Goal: Task Accomplishment & Management: Use online tool/utility

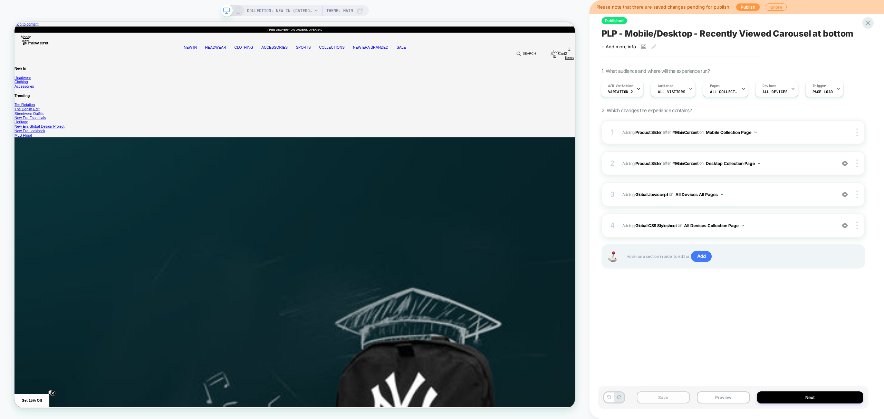
click at [657, 395] on button "Save" at bounding box center [663, 398] width 53 height 12
click at [741, 8] on button "Publish" at bounding box center [747, 6] width 23 height 7
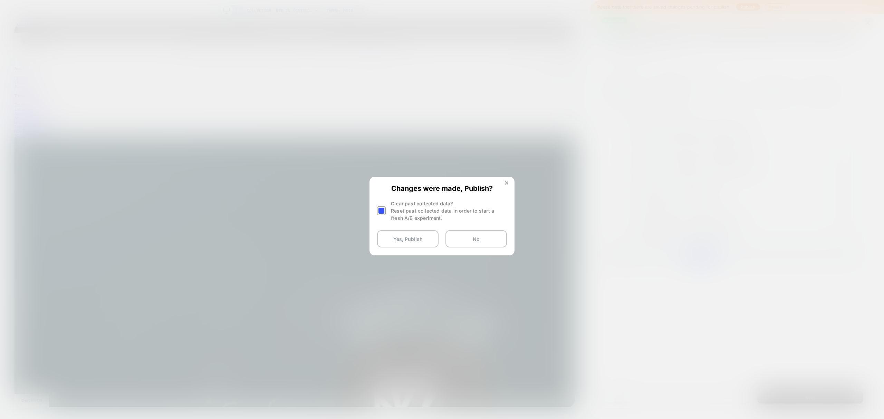
click at [374, 210] on div "Changes were made, Publish? Clear past collected data? Reset past collected dat…" at bounding box center [442, 215] width 144 height 77
click at [377, 210] on div at bounding box center [381, 210] width 9 height 9
click at [398, 240] on button "Yes, Publish" at bounding box center [407, 238] width 61 height 17
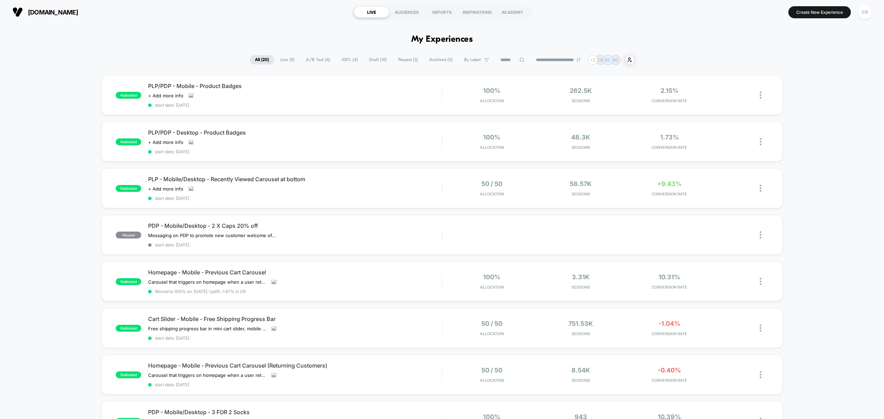
click at [311, 60] on span "A/B Test ( 4 )" at bounding box center [318, 59] width 35 height 9
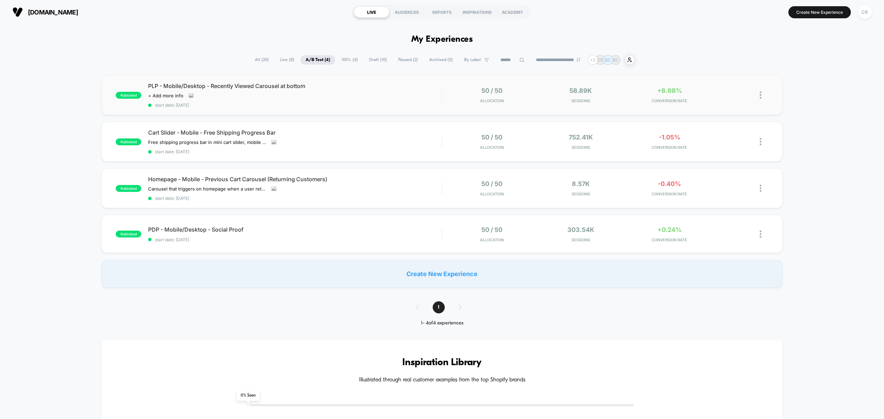
click at [760, 97] on img at bounding box center [761, 94] width 2 height 7
click at [730, 102] on div "Preview Link" at bounding box center [725, 104] width 62 height 16
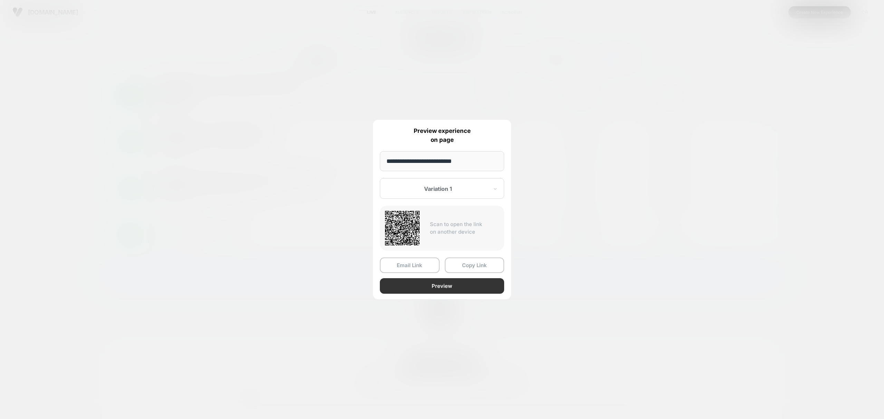
click at [436, 286] on button "Preview" at bounding box center [442, 286] width 124 height 16
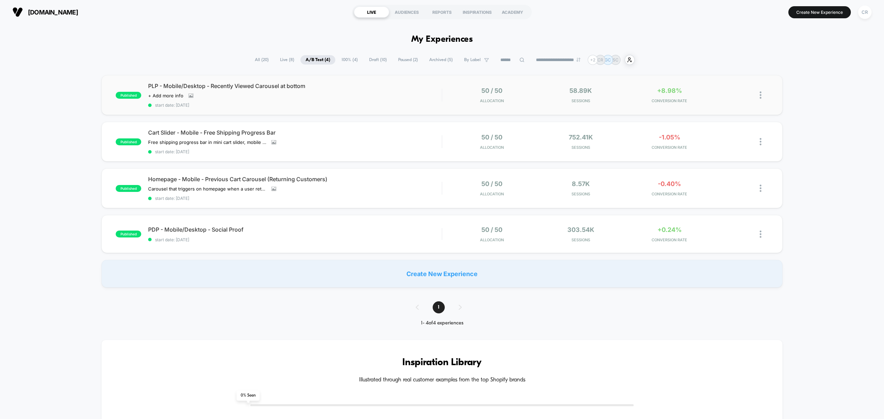
click at [760, 95] on img at bounding box center [761, 94] width 2 height 7
click at [727, 104] on div "Preview Link" at bounding box center [725, 104] width 62 height 16
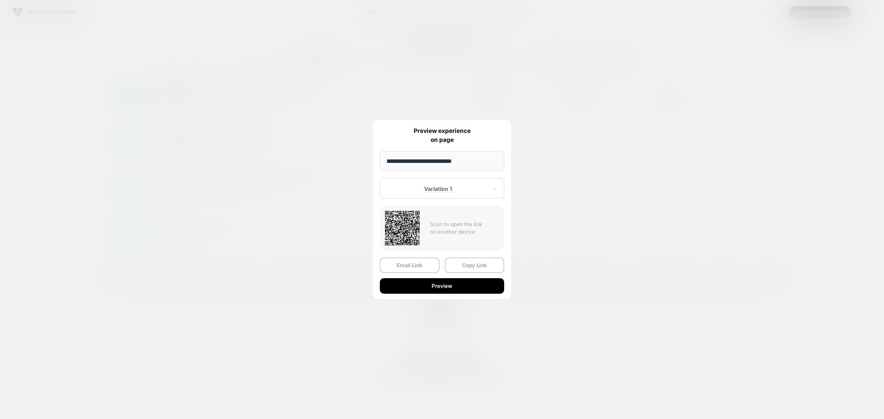
click at [439, 193] on div "Variation 1" at bounding box center [442, 188] width 124 height 21
click at [419, 223] on div "Variation 2" at bounding box center [441, 225] width 117 height 12
click at [444, 289] on button "Preview" at bounding box center [442, 286] width 124 height 16
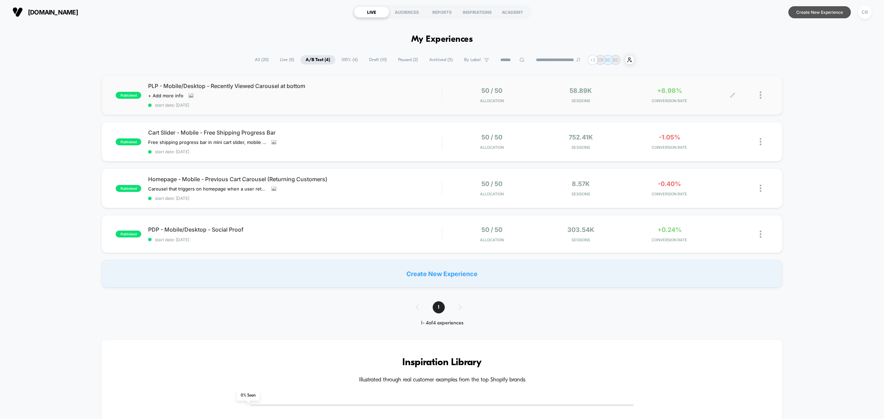
click at [820, 6] on button "Create New Experience" at bounding box center [819, 12] width 62 height 12
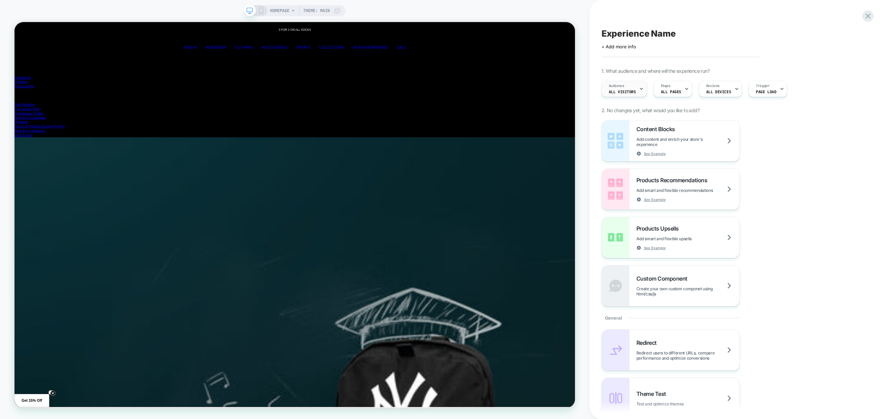
click at [617, 89] on span "All Visitors" at bounding box center [622, 91] width 27 height 5
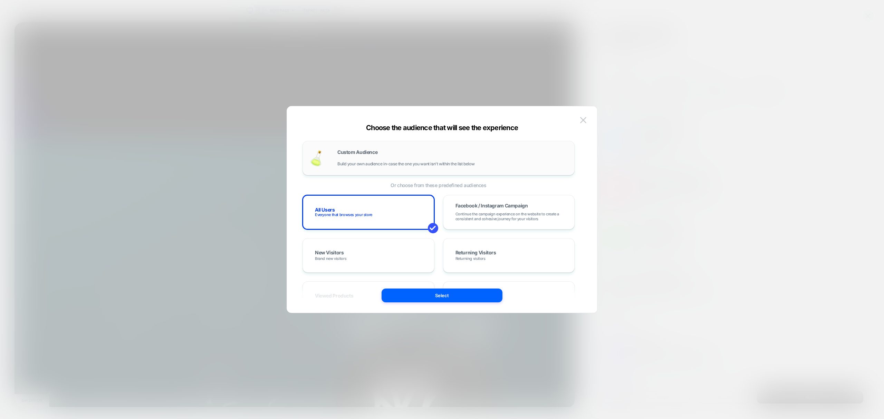
scroll to position [0, 1496]
click at [376, 144] on div "Custom Audience Build your own audience in-case the one you want isn't within t…" at bounding box center [438, 158] width 272 height 35
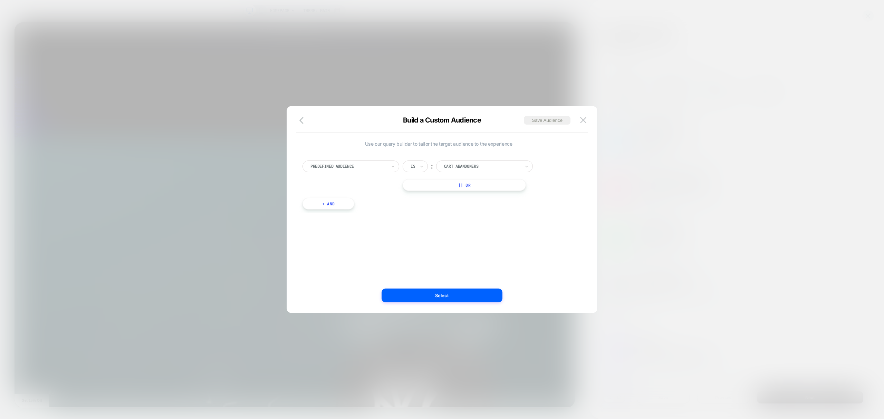
click at [367, 166] on div at bounding box center [348, 166] width 76 height 6
click at [336, 255] on div "Customer Tags" at bounding box center [354, 250] width 90 height 11
click at [444, 168] on div "Imported-26-06-2024" at bounding box center [481, 167] width 77 height 8
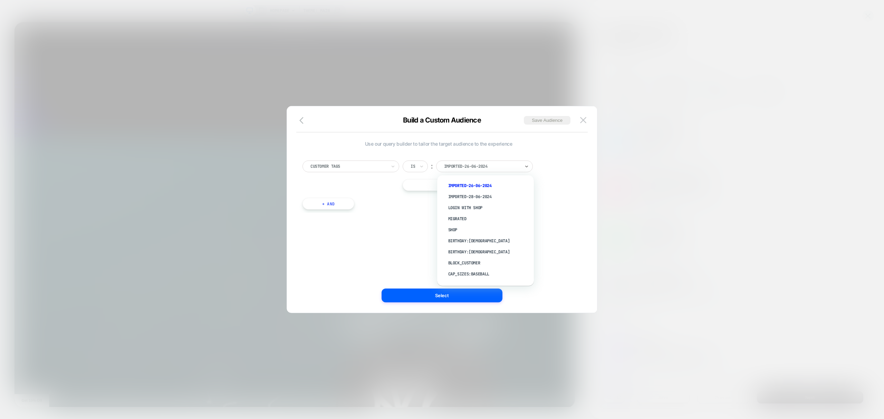
click at [318, 158] on div "Customer Tags Is ︰ option gender:other focused, 13 of 20. 20 results available.…" at bounding box center [438, 181] width 279 height 63
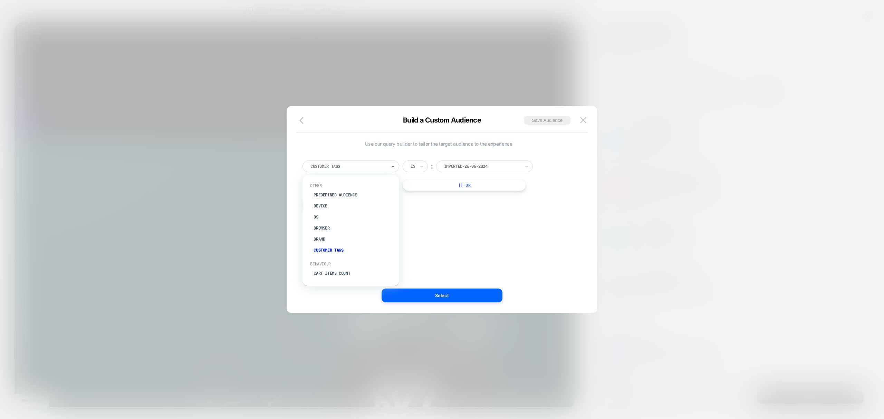
click at [325, 169] on div at bounding box center [348, 166] width 76 height 6
click at [339, 193] on div "Predefined Audience" at bounding box center [354, 195] width 90 height 11
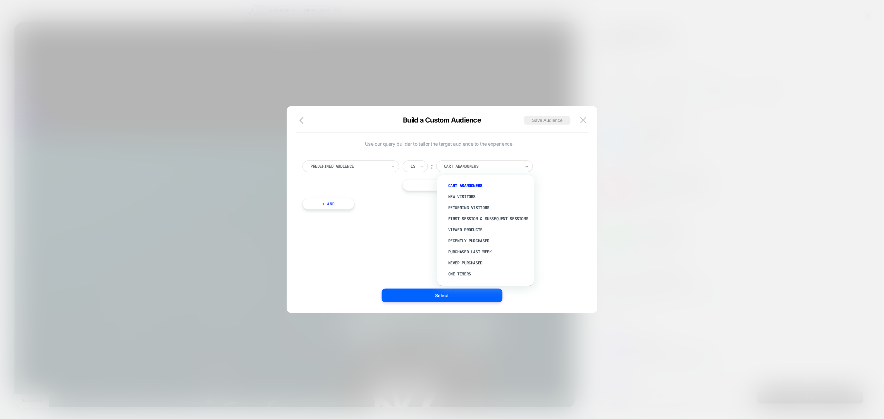
click at [503, 170] on div "Cart Abandoners" at bounding box center [481, 167] width 77 height 8
click at [358, 166] on div at bounding box center [348, 166] width 76 height 6
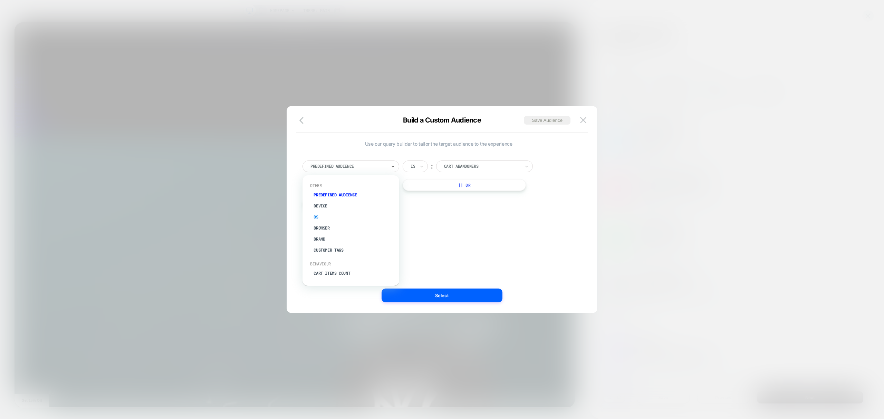
scroll to position [0, 2244]
click at [321, 248] on div "Customer Tags" at bounding box center [354, 250] width 90 height 11
click at [333, 164] on div at bounding box center [348, 166] width 76 height 6
drag, startPoint x: 328, startPoint y: 238, endPoint x: 355, endPoint y: 213, distance: 36.9
click at [328, 238] on div "Brand" at bounding box center [354, 239] width 90 height 11
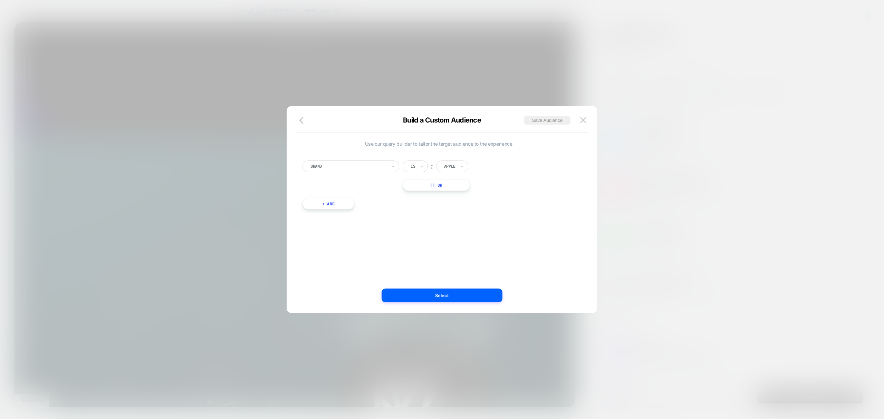
click at [449, 165] on div at bounding box center [449, 166] width 11 height 6
click at [376, 163] on div "Brand" at bounding box center [348, 167] width 77 height 8
click at [325, 228] on div "Browser" at bounding box center [354, 228] width 90 height 11
click at [330, 173] on div "Browser Is ︰ Safari || Or" at bounding box center [438, 176] width 272 height 30
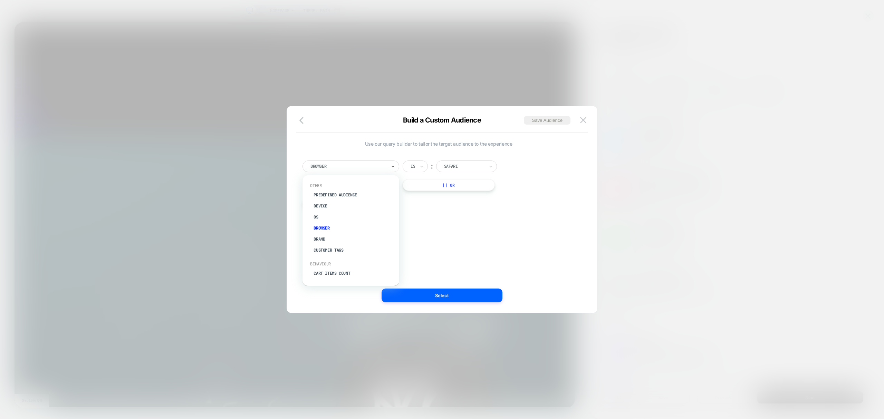
click at [338, 169] on div at bounding box center [348, 166] width 76 height 6
click at [325, 218] on div "OS" at bounding box center [354, 217] width 90 height 11
click at [345, 173] on div "OS Is ︰ IOS || Or" at bounding box center [438, 176] width 272 height 30
click at [347, 168] on div at bounding box center [348, 166] width 76 height 6
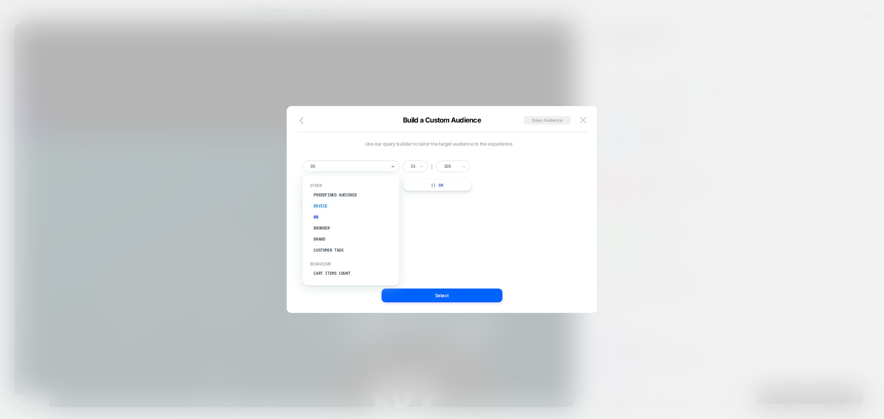
click at [325, 208] on div "Device" at bounding box center [354, 206] width 90 height 11
click at [351, 162] on div "Device" at bounding box center [350, 167] width 97 height 12
click at [336, 196] on div "Predefined Audience" at bounding box center [354, 195] width 90 height 11
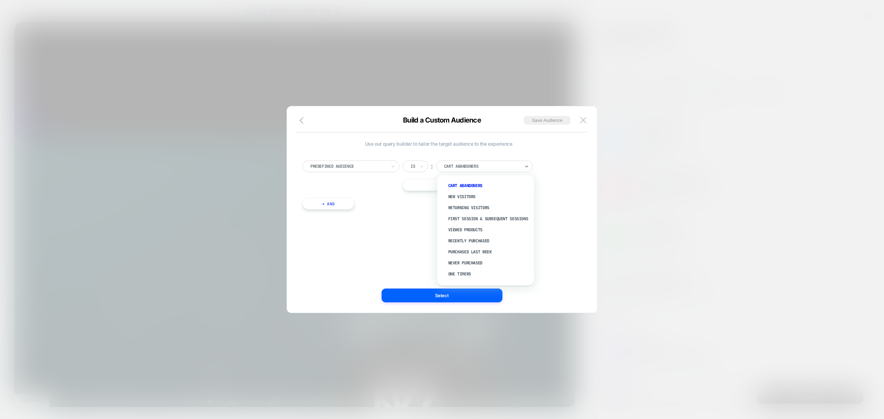
click at [461, 164] on div at bounding box center [482, 166] width 76 height 6
click at [412, 254] on div "Use our query builder to tailor the target audience to the experience Predefine…" at bounding box center [438, 209] width 289 height 179
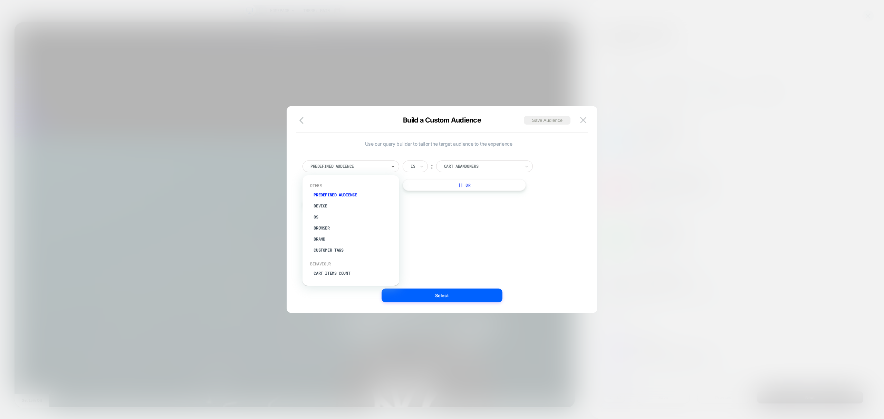
click at [331, 166] on div at bounding box center [348, 166] width 76 height 6
click at [329, 253] on div "Customer Tags" at bounding box center [354, 250] width 90 height 11
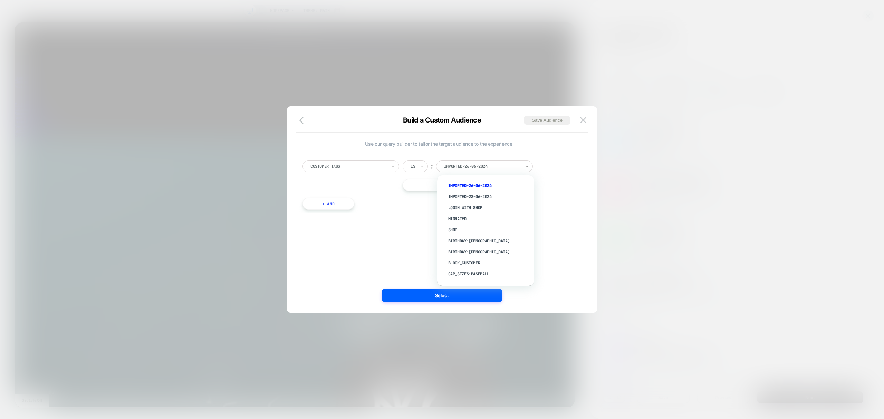
click at [464, 166] on div at bounding box center [482, 166] width 76 height 6
click at [563, 182] on div "Customer Tags Is ︰ option gender:other focused, 13 of 20. 20 results available.…" at bounding box center [438, 176] width 272 height 30
click at [581, 123] on img at bounding box center [583, 120] width 6 height 6
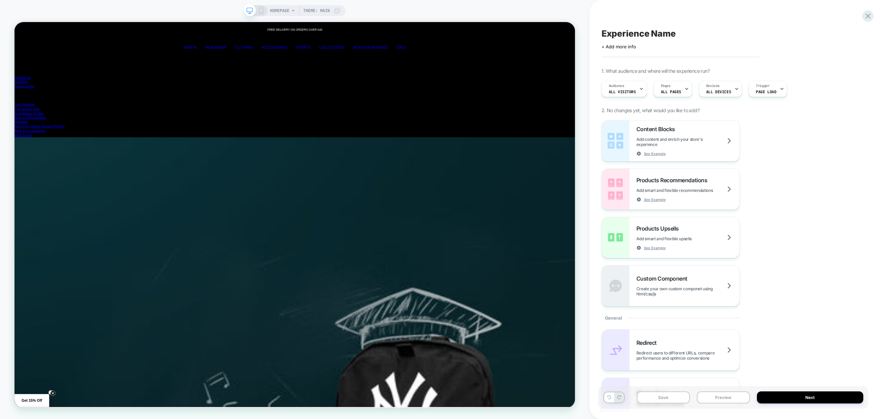
scroll to position [0, 2992]
click at [867, 16] on icon at bounding box center [867, 15] width 9 height 9
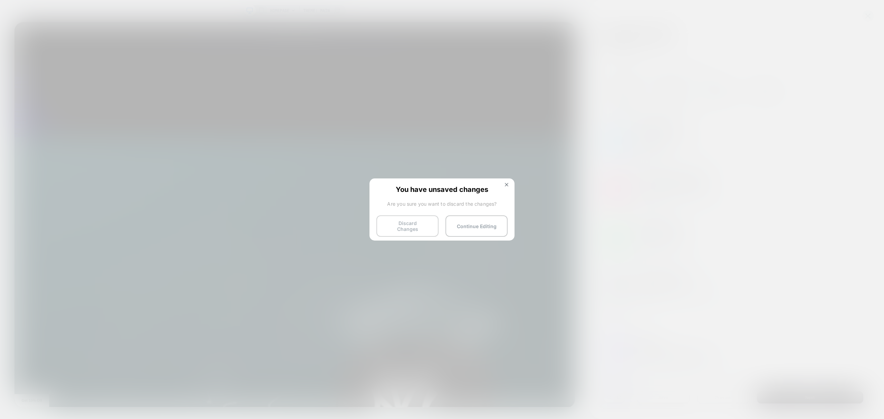
click at [421, 226] on button "Discard Changes" at bounding box center [407, 225] width 62 height 21
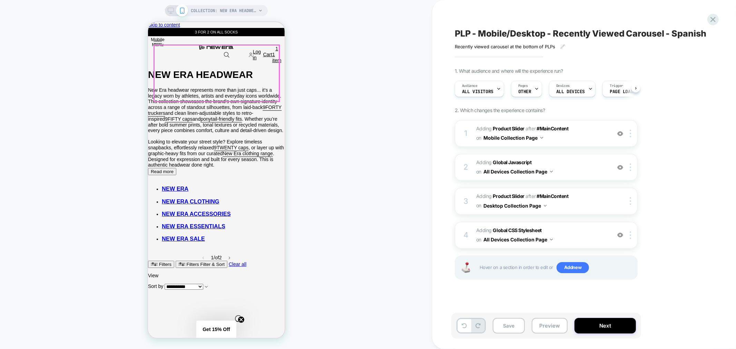
scroll to position [0, 0]
click at [579, 242] on span "Adding Global CSS Stylesheet on All Devices Collection Page" at bounding box center [542, 235] width 132 height 19
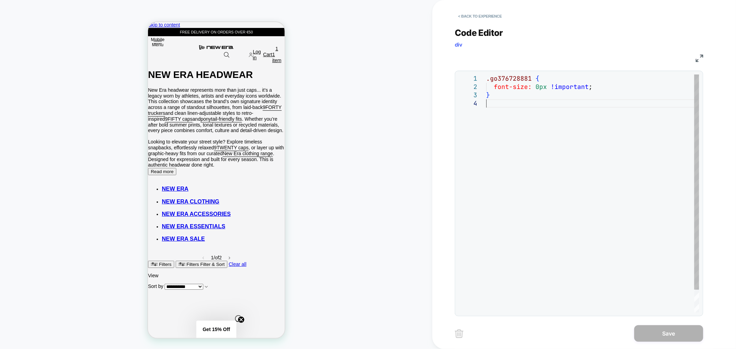
scroll to position [0, 0]
drag, startPoint x: 515, startPoint y: 108, endPoint x: 479, endPoint y: 52, distance: 66.6
click at [486, 75] on div ".go376728881 { font-size: 0px !important ; }" at bounding box center [592, 206] width 213 height 263
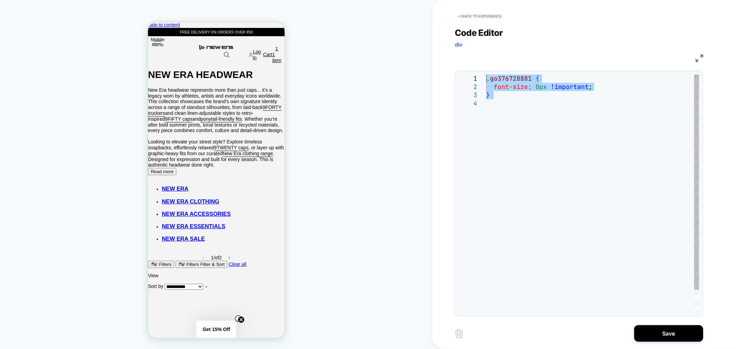
type textarea "**********"
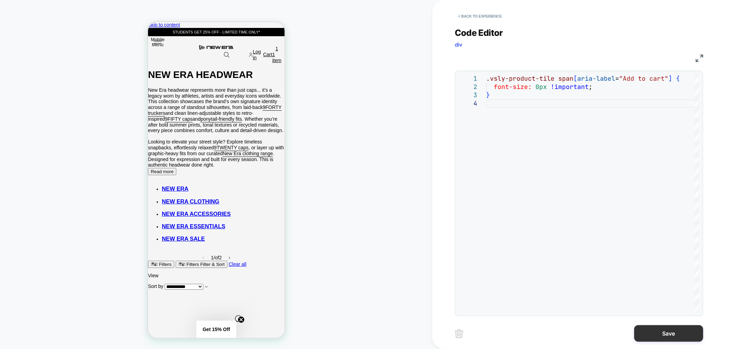
click at [672, 336] on button "Save" at bounding box center [669, 334] width 69 height 17
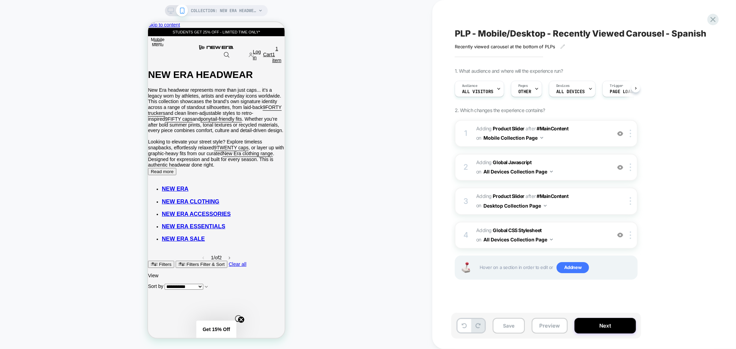
scroll to position [0, 0]
click at [501, 327] on button "Save" at bounding box center [509, 326] width 32 height 16
click at [584, 329] on button "Next" at bounding box center [605, 326] width 61 height 16
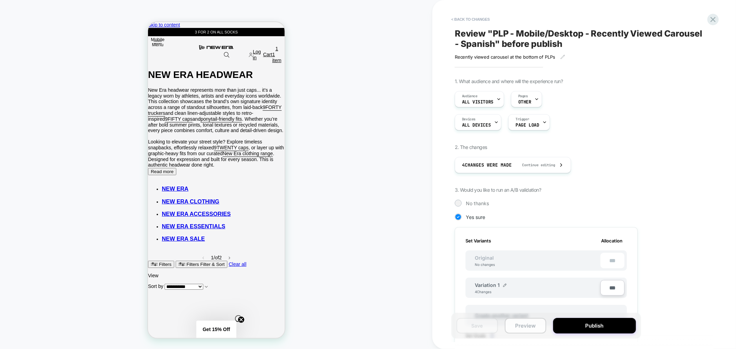
scroll to position [0, 1]
click at [578, 325] on button "Publish" at bounding box center [594, 326] width 83 height 16
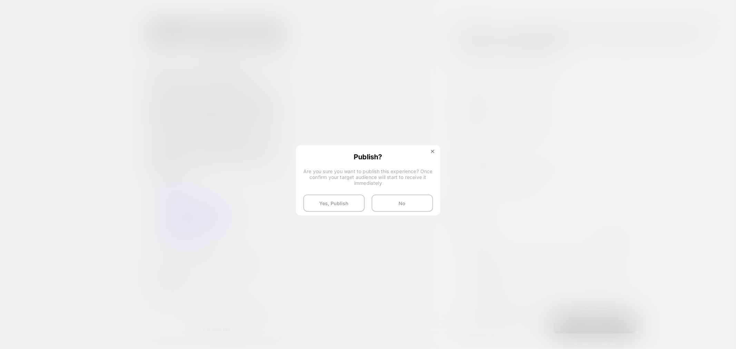
click at [438, 152] on div "Publish? Are you sure you want to publish this experience? Once confirm your ta…" at bounding box center [369, 182] width 144 height 73
click at [434, 152] on img at bounding box center [432, 151] width 3 height 3
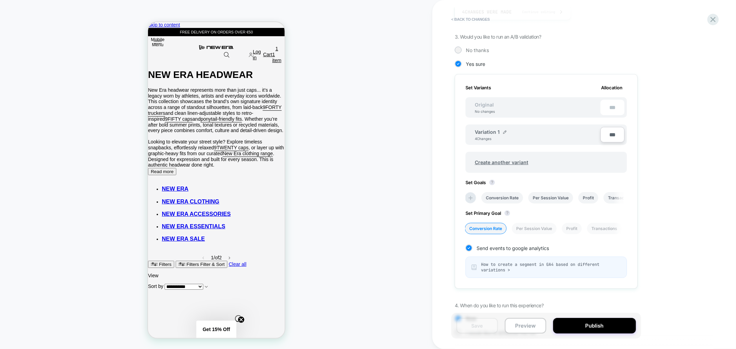
scroll to position [182, 0]
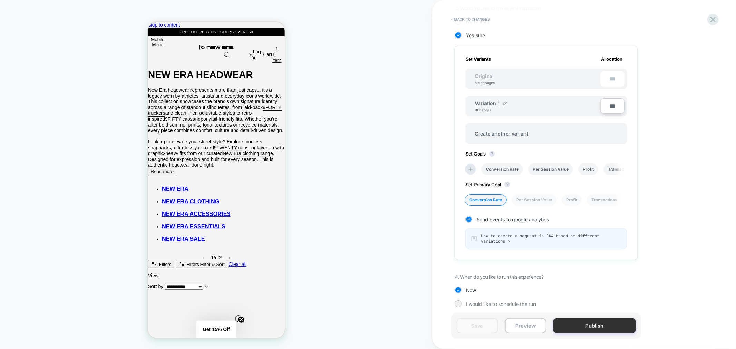
click at [598, 326] on button "Publish" at bounding box center [594, 326] width 83 height 16
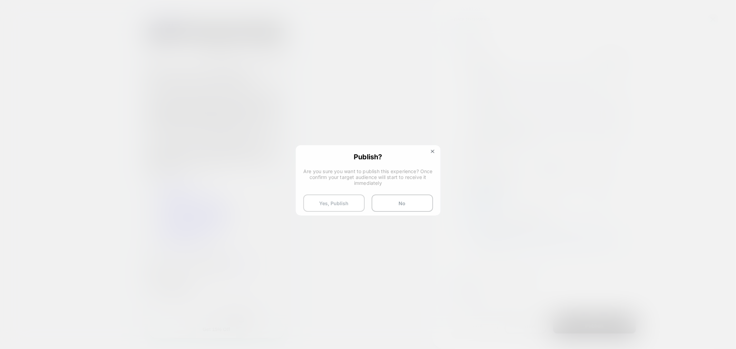
click at [345, 199] on button "Yes, Publish" at bounding box center [333, 203] width 61 height 17
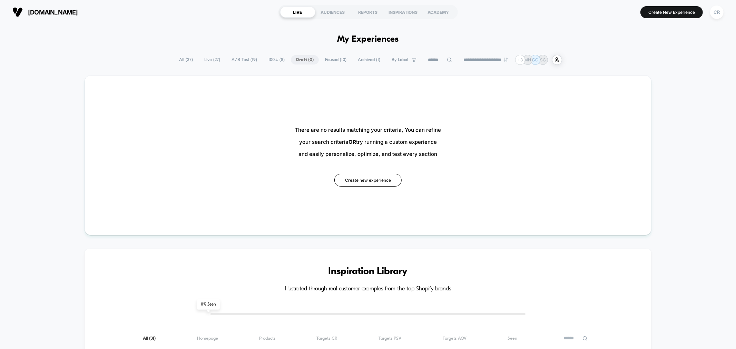
click at [237, 59] on span "A/B Test ( 19 )" at bounding box center [244, 59] width 36 height 9
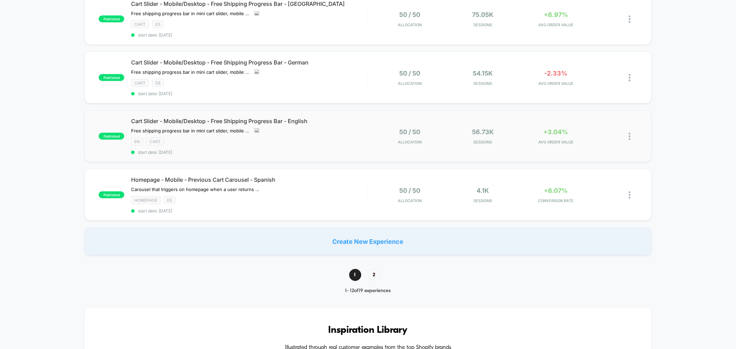
scroll to position [499, 0]
